Goal: Task Accomplishment & Management: Manage account settings

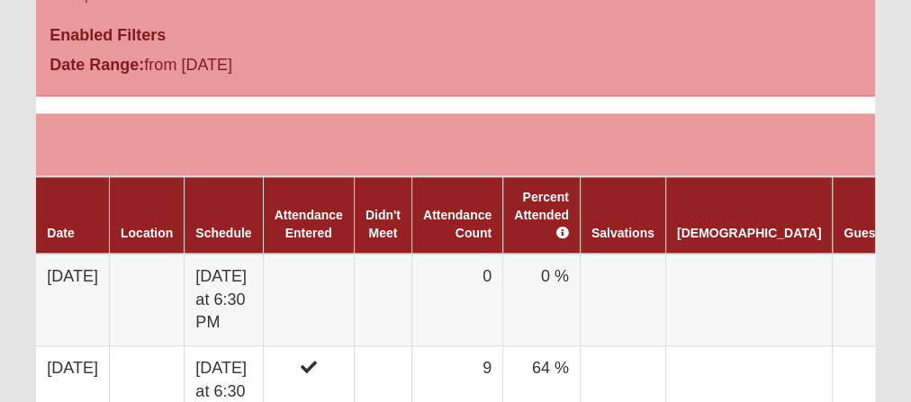
scroll to position [1008, 0]
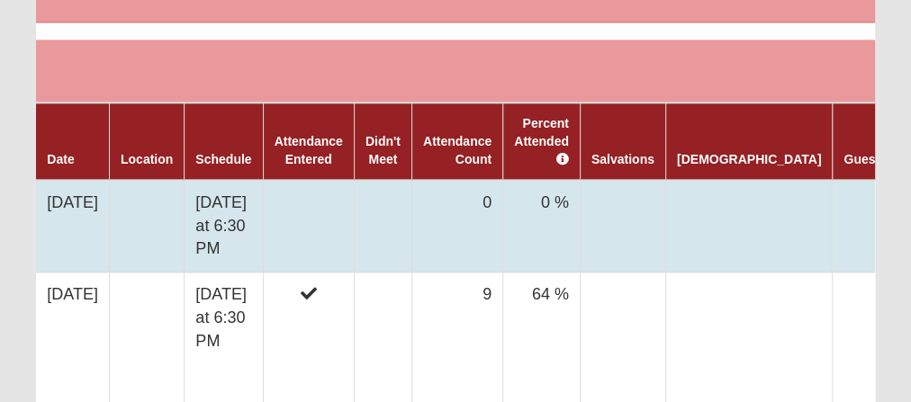
click at [241, 200] on td "Monday at 6:30 PM" at bounding box center [224, 226] width 78 height 93
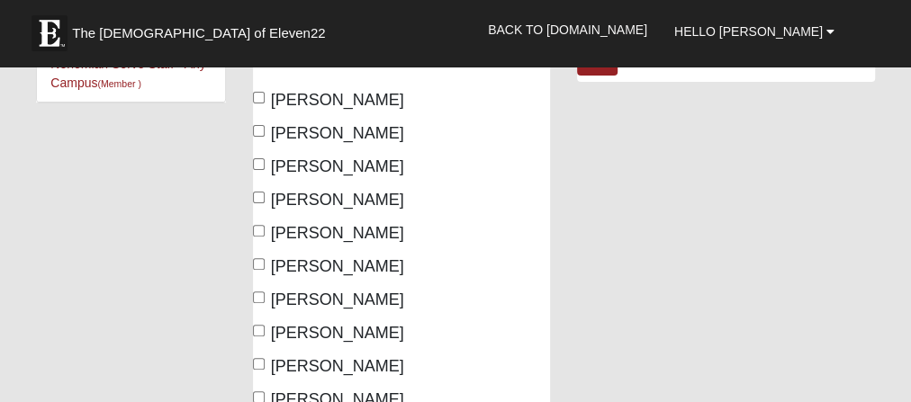
scroll to position [288, 0]
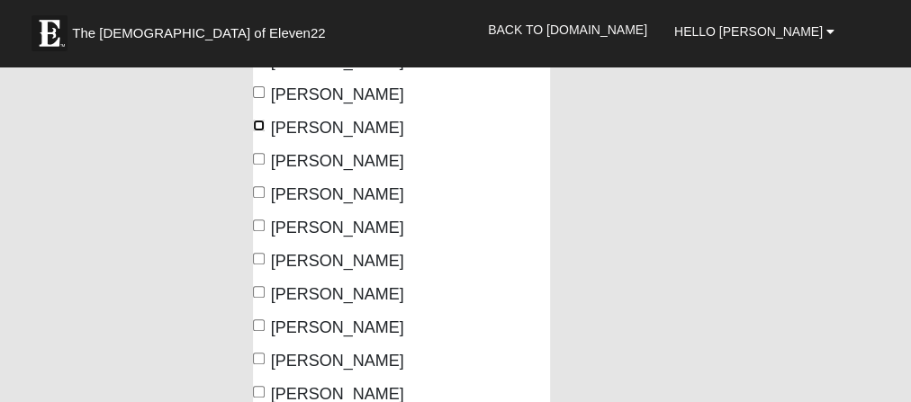
click at [256, 127] on input "[PERSON_NAME]" at bounding box center [259, 126] width 12 height 12
checkbox input "true"
click at [256, 193] on input "[PERSON_NAME]" at bounding box center [259, 192] width 12 height 12
checkbox input "true"
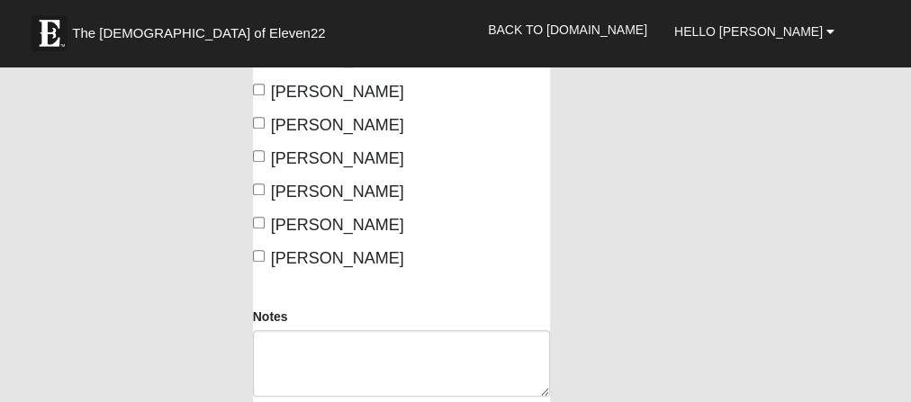
scroll to position [504, 0]
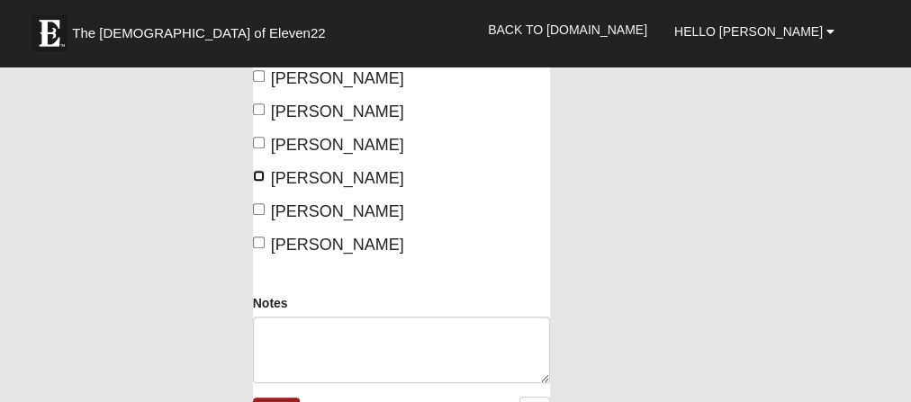
click at [258, 182] on input "Sitterson, Woody" at bounding box center [259, 176] width 12 height 12
checkbox input "true"
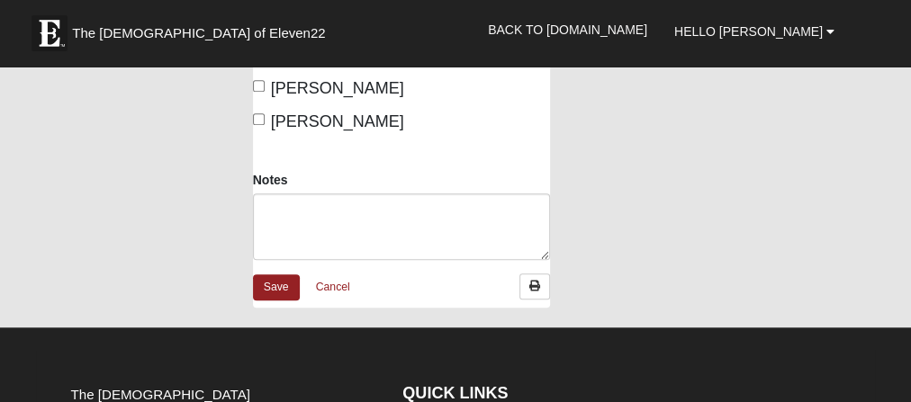
scroll to position [648, 0]
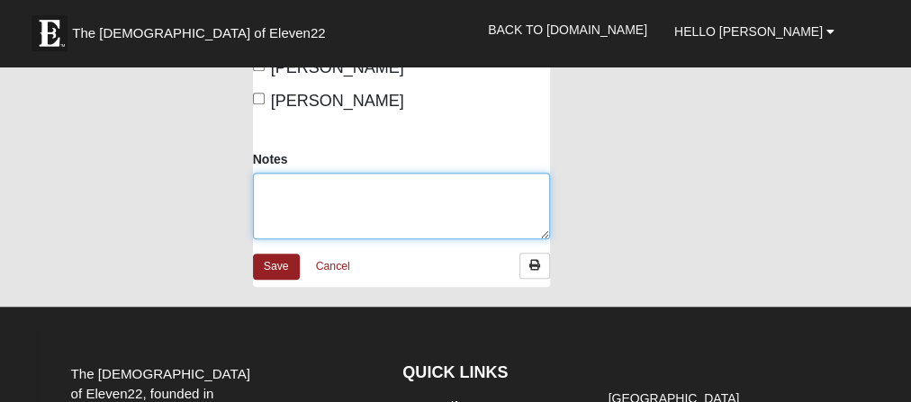
click at [331, 240] on textarea "Notes" at bounding box center [402, 206] width 298 height 67
type textarea "g"
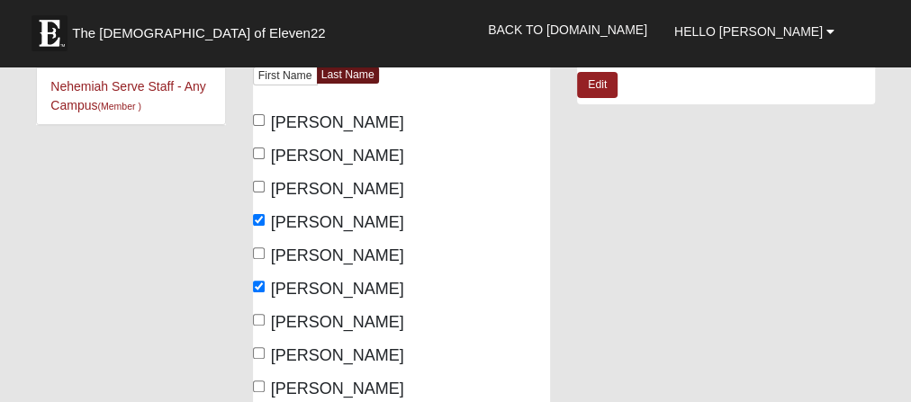
scroll to position [0, 0]
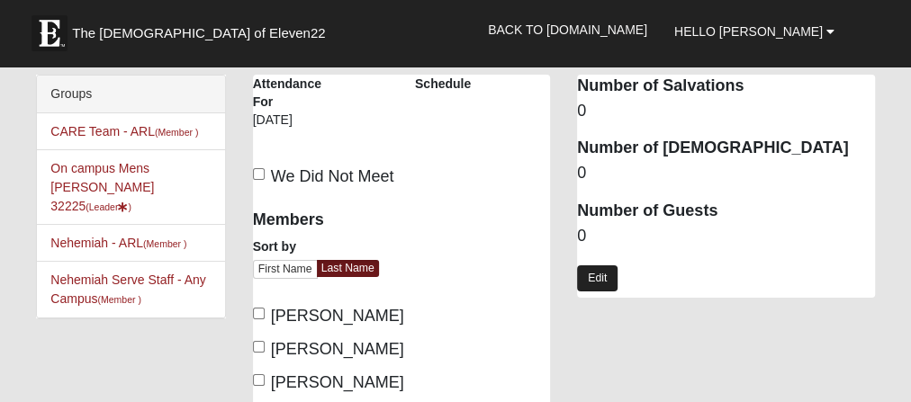
type textarea "Grant , Gasper , Daniel"
click at [596, 281] on link "Edit" at bounding box center [597, 279] width 41 height 26
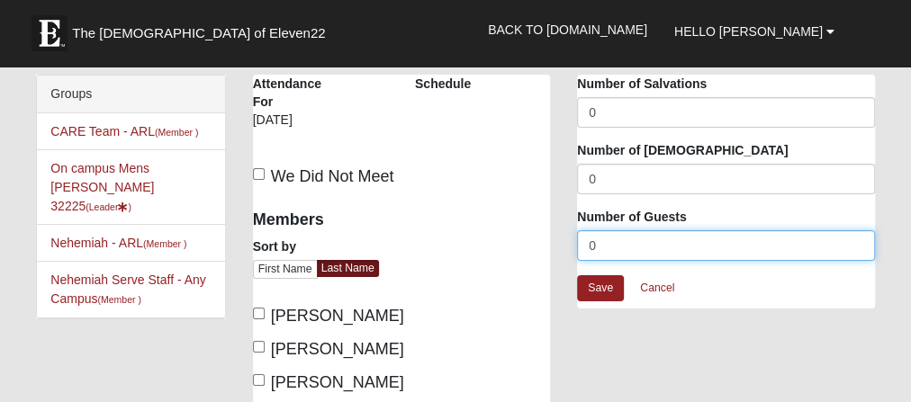
drag, startPoint x: 604, startPoint y: 248, endPoint x: 512, endPoint y: 231, distance: 93.3
type input "3"
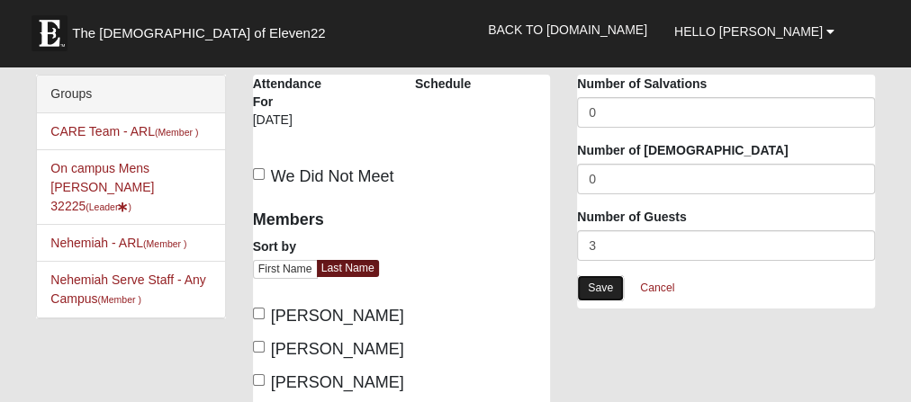
click at [600, 291] on link "Save" at bounding box center [600, 289] width 47 height 26
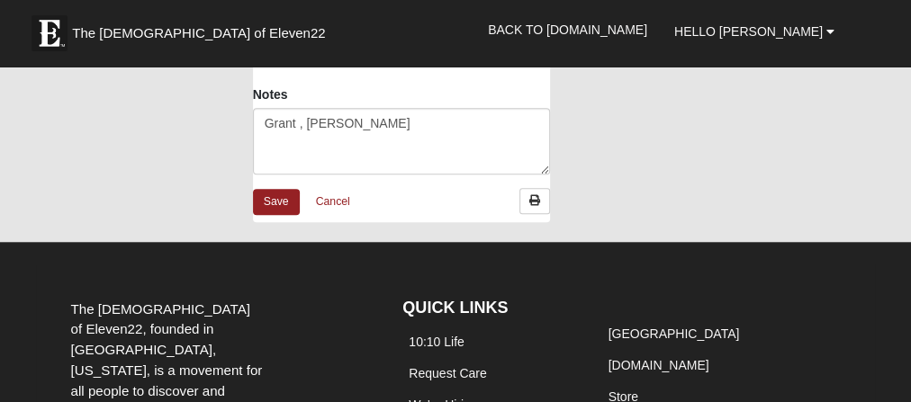
scroll to position [720, 0]
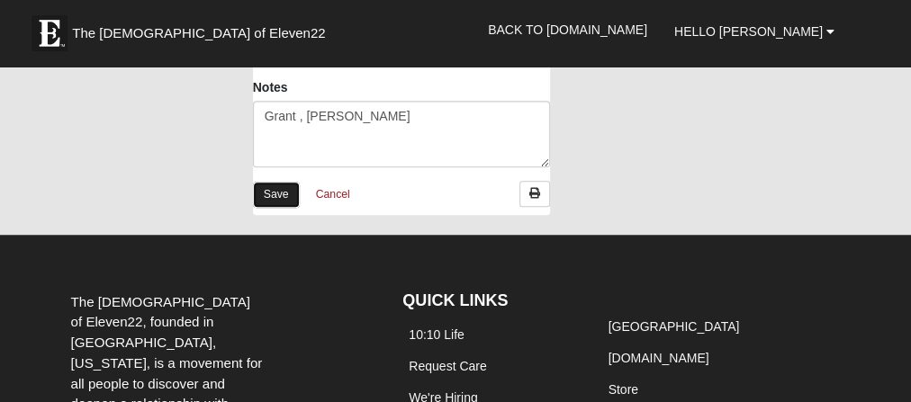
click at [273, 208] on link "Save" at bounding box center [276, 195] width 47 height 26
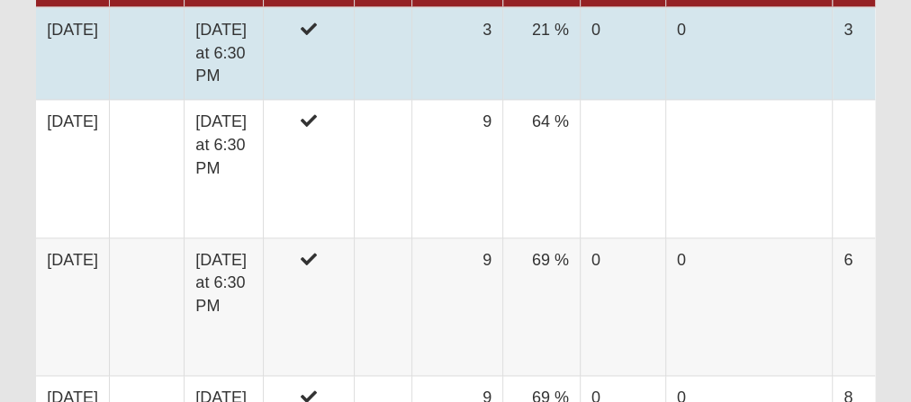
scroll to position [1153, 0]
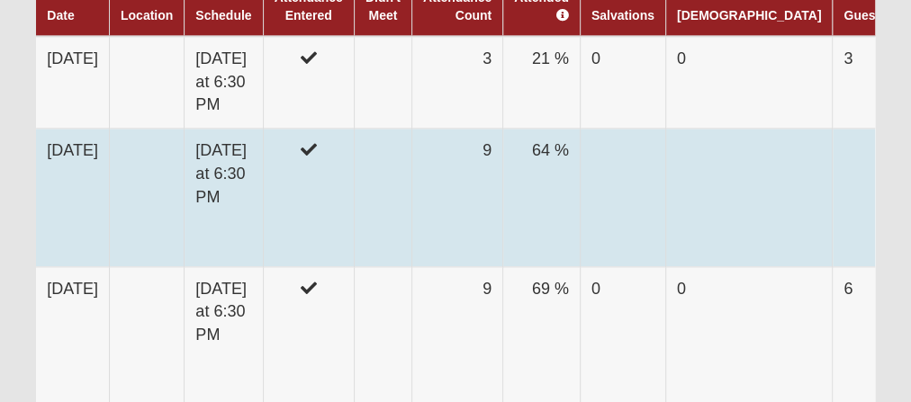
click at [82, 129] on td "[DATE]" at bounding box center [72, 198] width 73 height 139
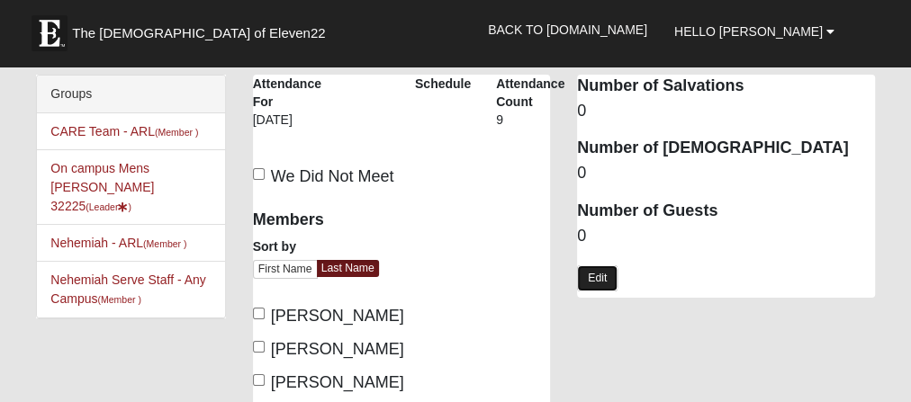
click at [608, 278] on link "Edit" at bounding box center [597, 279] width 41 height 26
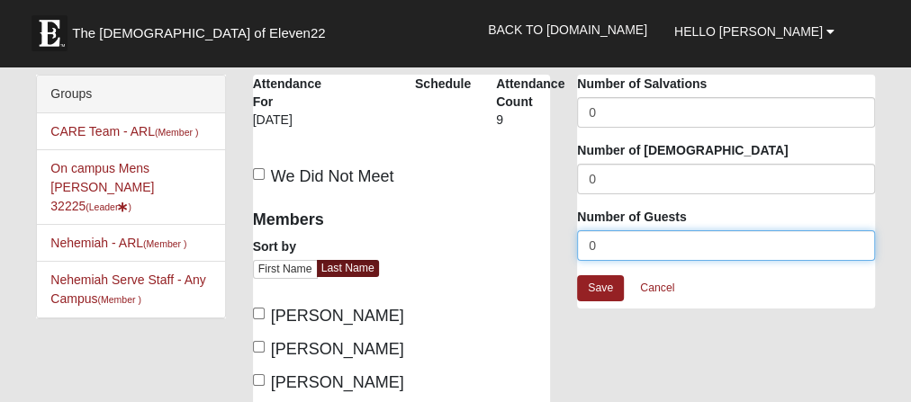
drag, startPoint x: 602, startPoint y: 244, endPoint x: 484, endPoint y: 235, distance: 119.2
type input "8"
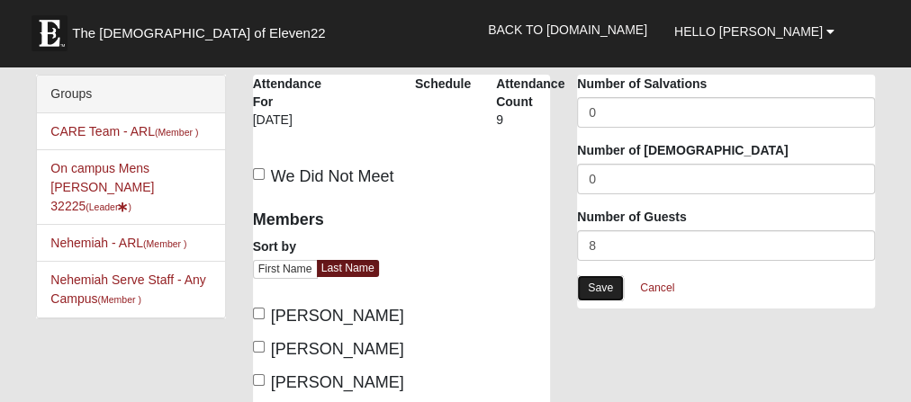
click at [593, 296] on link "Save" at bounding box center [600, 289] width 47 height 26
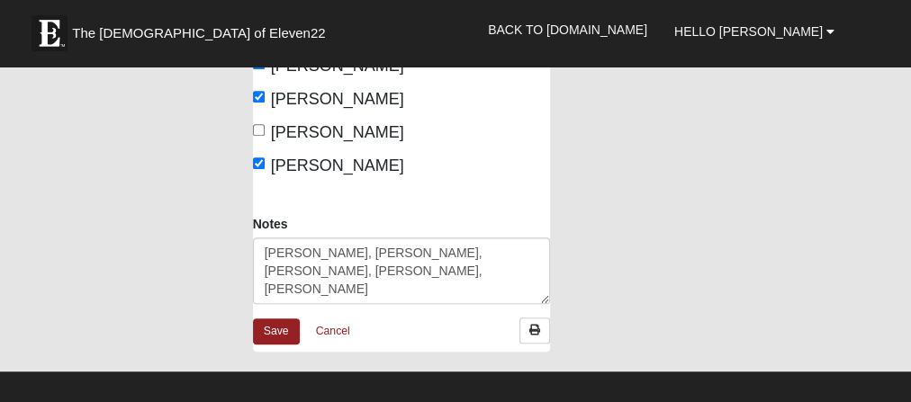
scroll to position [720, 0]
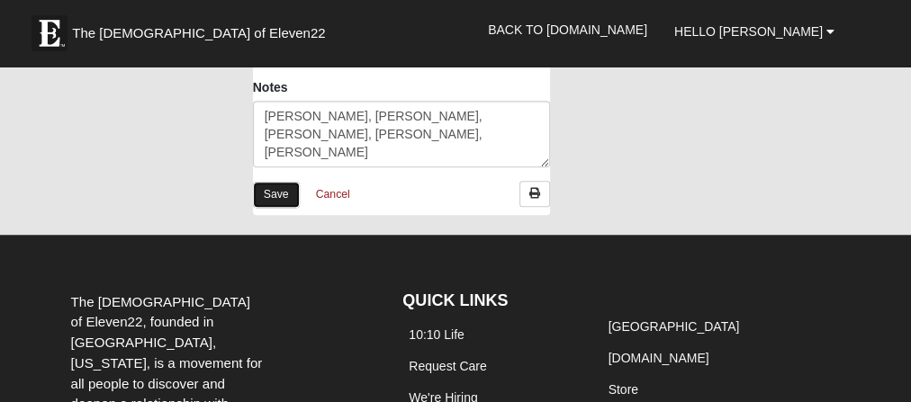
click at [275, 208] on link "Save" at bounding box center [276, 195] width 47 height 26
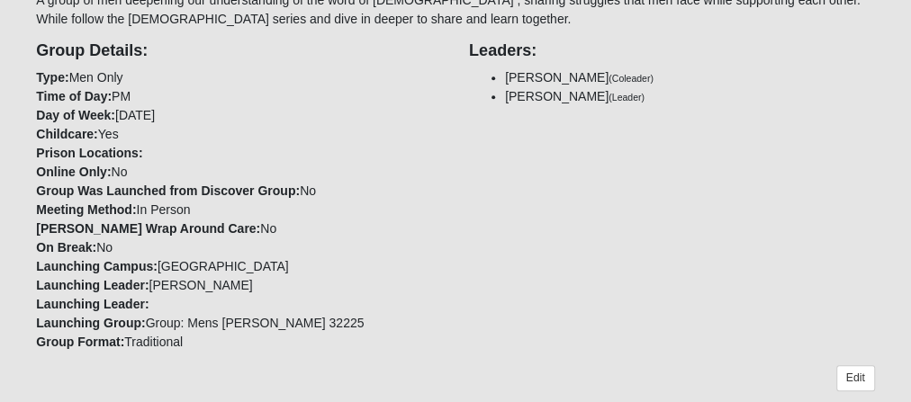
scroll to position [504, 0]
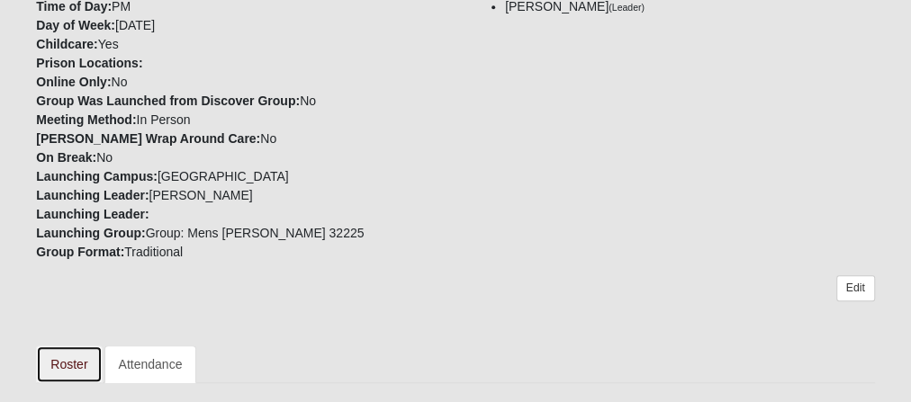
click at [65, 360] on link "Roster" at bounding box center [69, 365] width 66 height 38
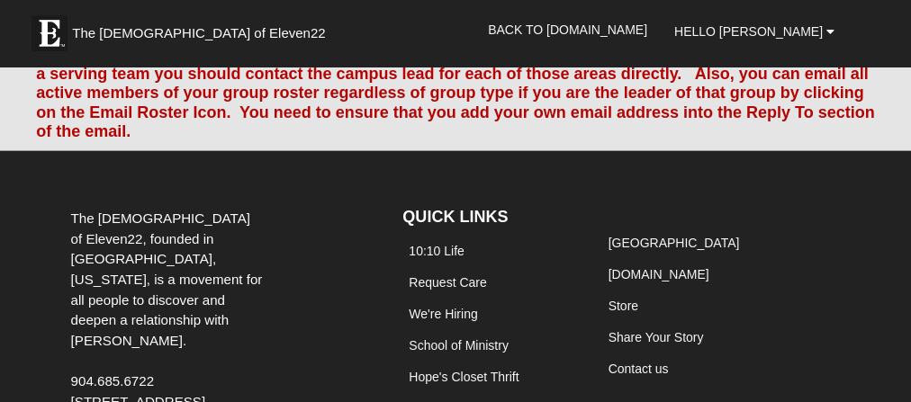
scroll to position [1945, 0]
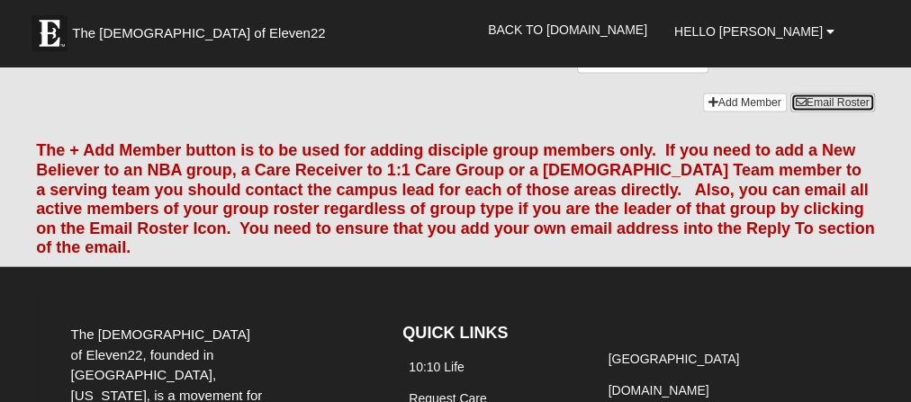
click at [816, 113] on link "Email Roster" at bounding box center [833, 103] width 85 height 19
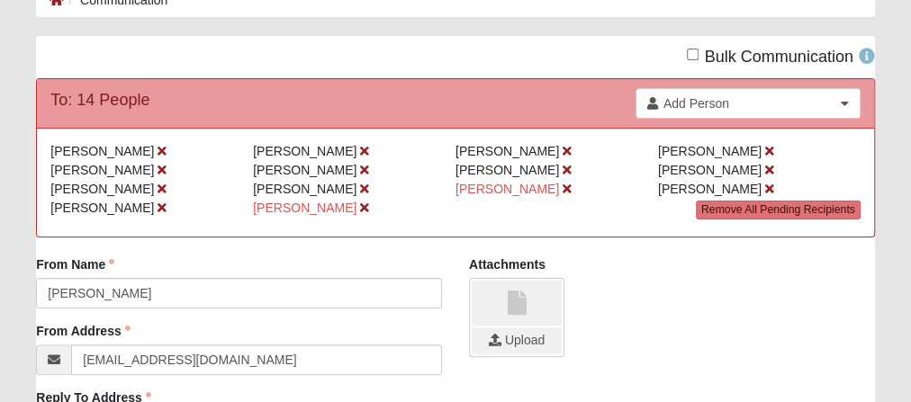
scroll to position [72, 0]
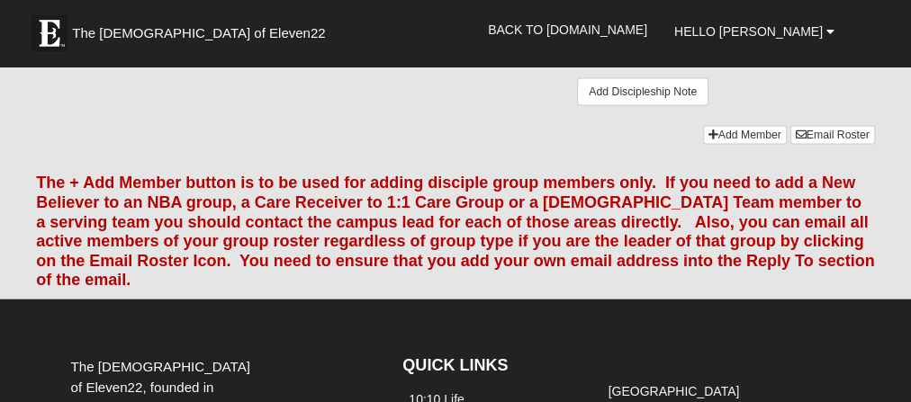
scroll to position [1945, 0]
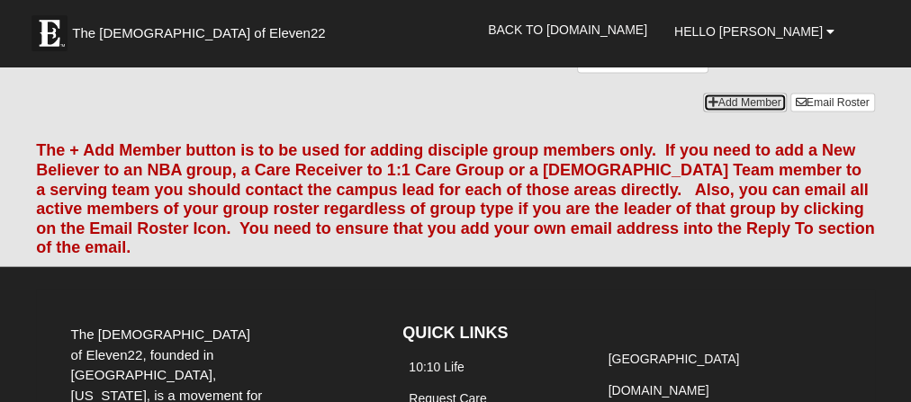
click at [710, 108] on icon at bounding box center [714, 102] width 10 height 11
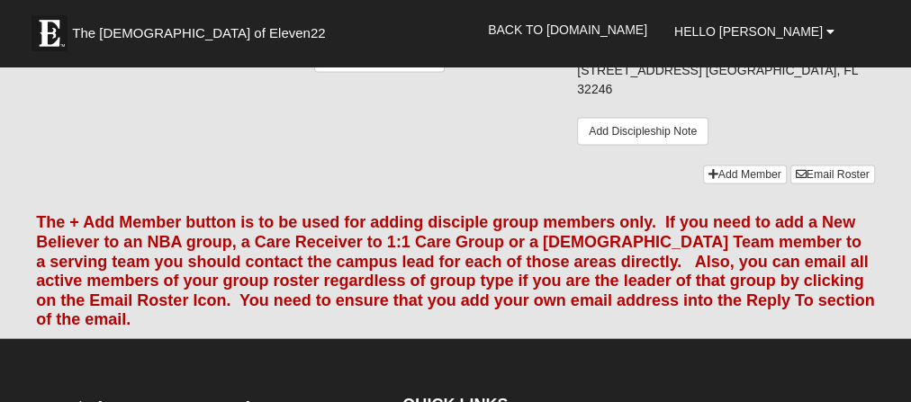
scroll to position [1945, 0]
